Goal: Information Seeking & Learning: Learn about a topic

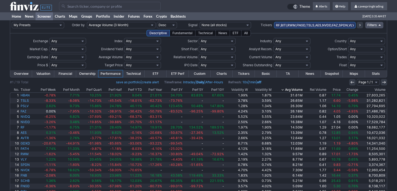
click at [338, 90] on th "Price" at bounding box center [334, 89] width 14 height 5
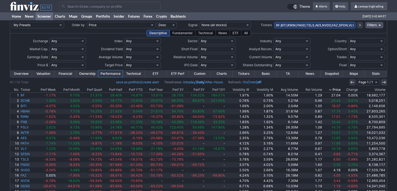
drag, startPoint x: 323, startPoint y: 28, endPoint x: 326, endPoint y: 27, distance: 3.0
click at [323, 28] on td "RF,BITI,RWM,FNGD,TSLS,AES,NVDD,FAZ,SPDN,VLY,PATH,AVTR,NVOX,NVDQ,GDXD,SCHB,PSLV,…" at bounding box center [315, 25] width 82 height 10
click at [326, 27] on input "RF,BITI,RWM,FNGD,TSLS,AES,NVDD,FAZ,SPDN,VLY,PATH,AVTR,NVOX,NVDQ,GDXD,SCHB,PSLV,…" at bounding box center [315, 25] width 82 height 6
type input "avtr"
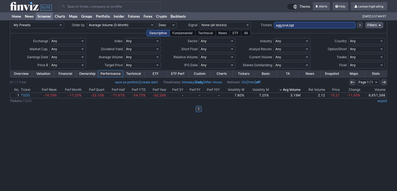
type input "agg,bnd,lqd"
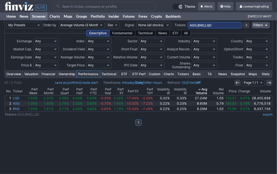
click at [225, 26] on input "AGG,BND,LQD" at bounding box center [215, 25] width 54 height 6
type input "slv,vcit,schf,ief,jnk,eem,xlu"
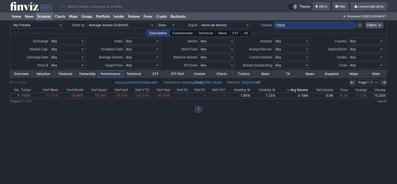
click at [274, 22] on input "TSDD" at bounding box center [315, 25] width 82 height 6
type input "VOD,HLN,VALE,ASX,STLA,SAND,CNH,PBR,JBS,INFY,BCS,TAL,ZIM,PAGS,WRD,HBM,YMM,XPEV,A…"
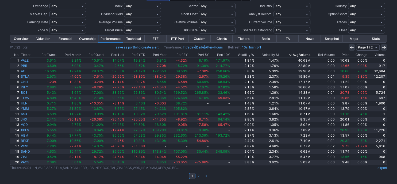
scroll to position [36, 0]
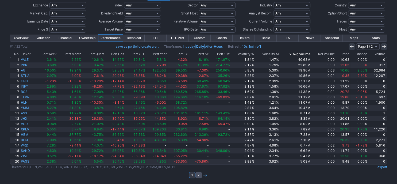
click at [197, 175] on link "2" at bounding box center [199, 175] width 6 height 6
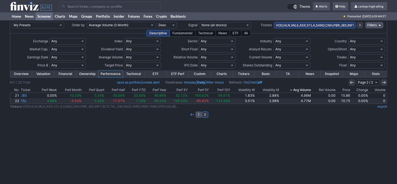
click at [201, 114] on link "1" at bounding box center [199, 114] width 6 height 6
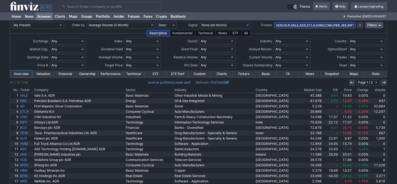
click at [266, 91] on th "Country" at bounding box center [276, 89] width 43 height 5
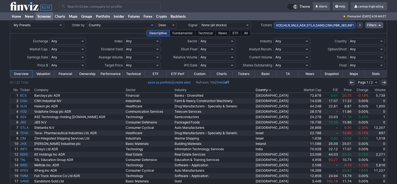
scroll to position [36, 0]
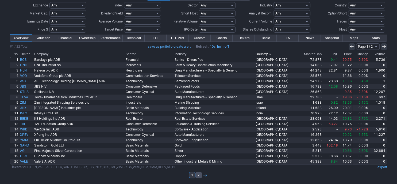
click at [198, 176] on link "2" at bounding box center [199, 175] width 6 height 6
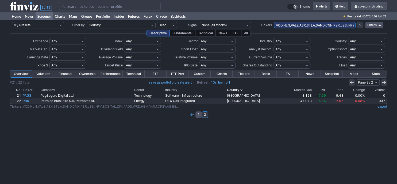
click at [198, 114] on link "1" at bounding box center [199, 114] width 6 height 6
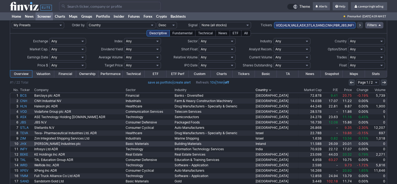
scroll to position [36, 0]
